Goal: Navigation & Orientation: Find specific page/section

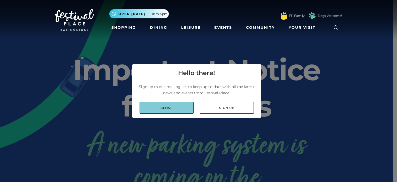
click at [171, 105] on link "Close" at bounding box center [167, 108] width 54 height 12
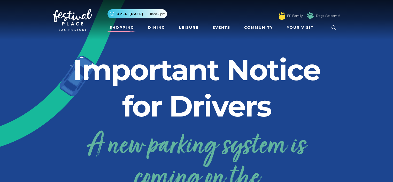
click at [128, 27] on link "Shopping" at bounding box center [121, 28] width 29 height 10
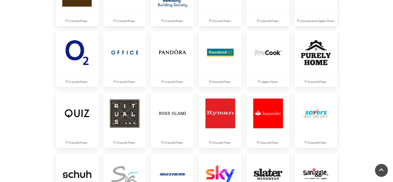
scroll to position [1034, 0]
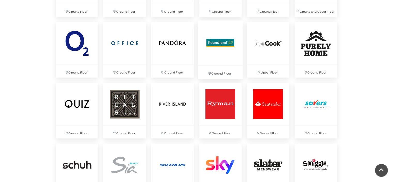
click at [223, 49] on img at bounding box center [220, 43] width 45 height 45
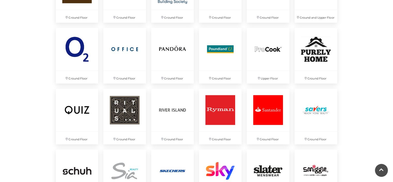
scroll to position [904, 0]
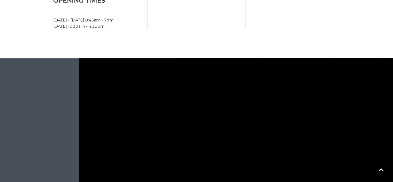
scroll to position [129, 0]
